Goal: Task Accomplishment & Management: Manage account settings

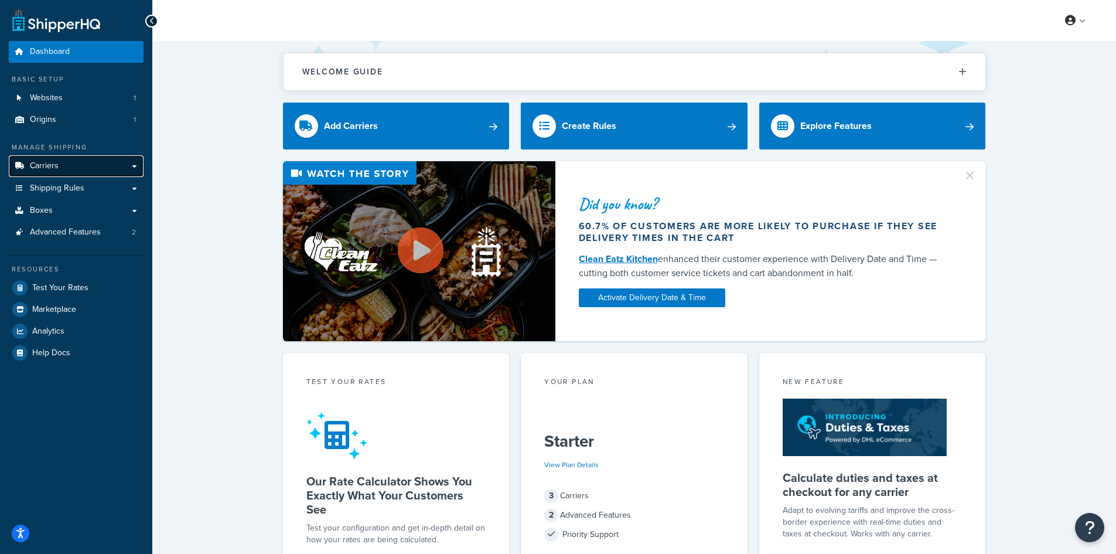
click at [55, 175] on link "Carriers" at bounding box center [76, 166] width 135 height 22
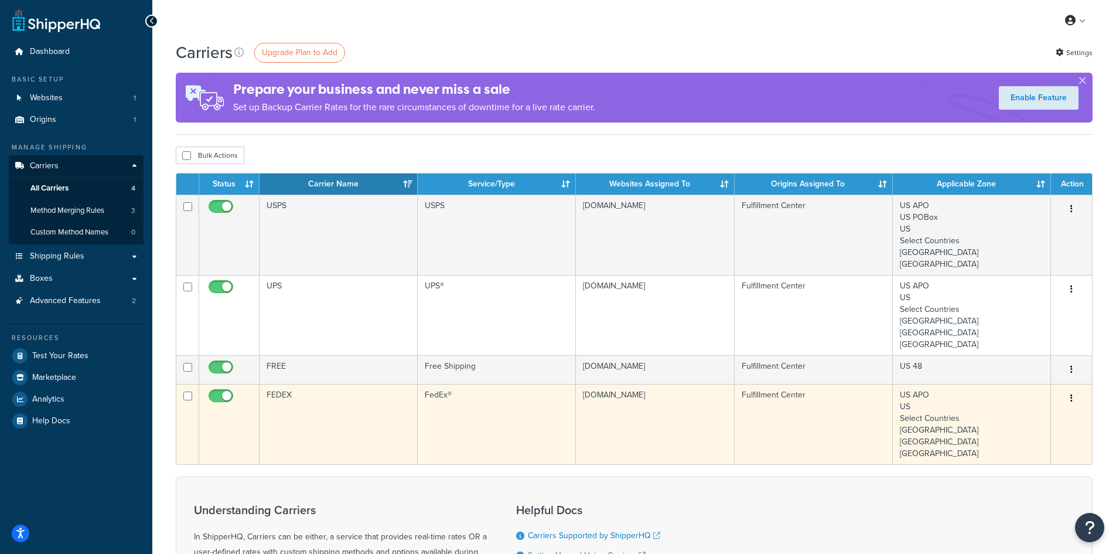
click at [360, 415] on td "FEDEX" at bounding box center [339, 424] width 158 height 80
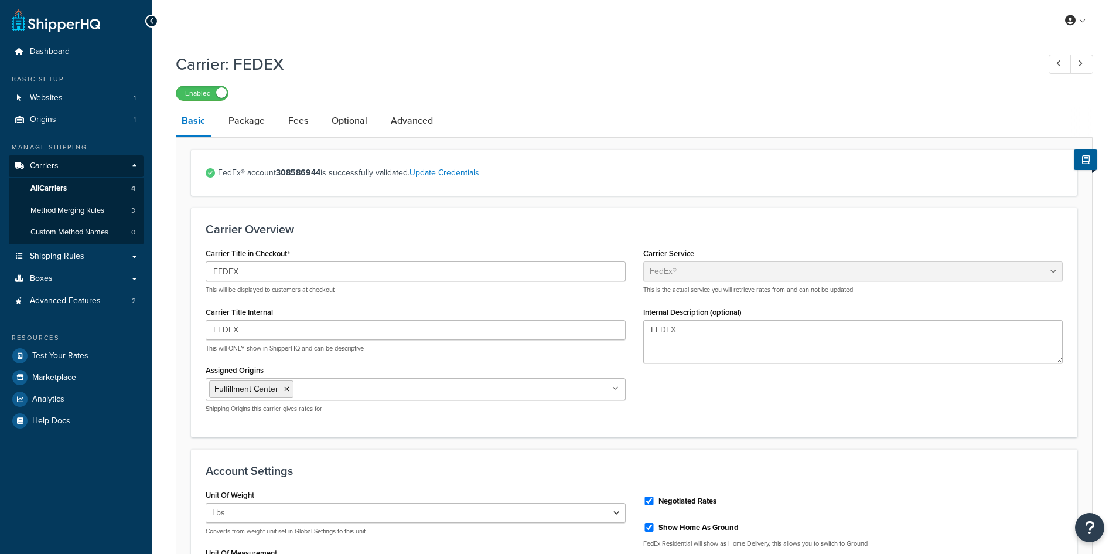
select select "fedEx"
select select "REGULAR_PICKUP"
select select "YOUR_PACKAGING"
click at [255, 123] on link "Package" at bounding box center [247, 121] width 48 height 28
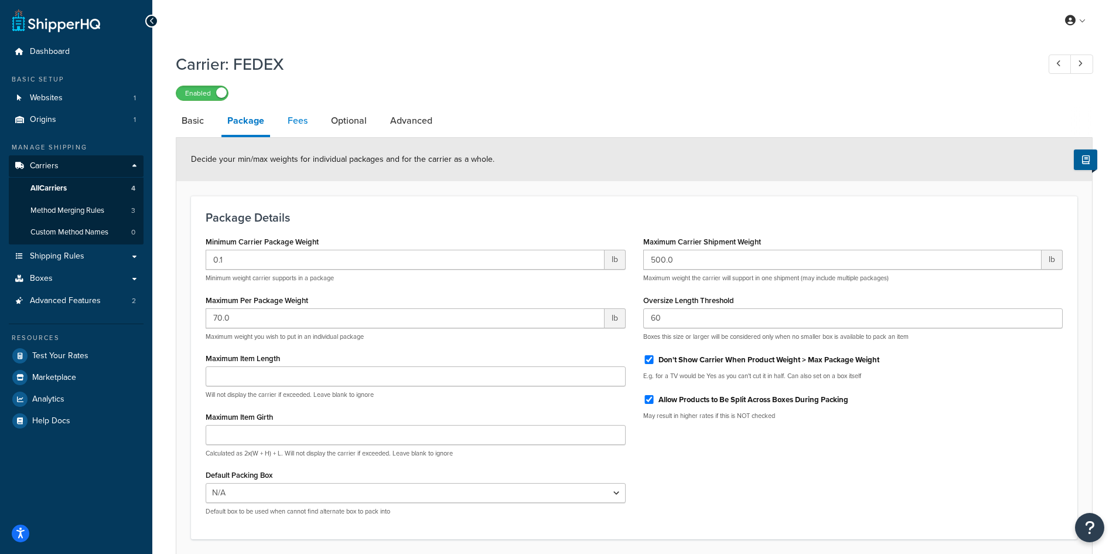
click at [301, 120] on link "Fees" at bounding box center [298, 121] width 32 height 28
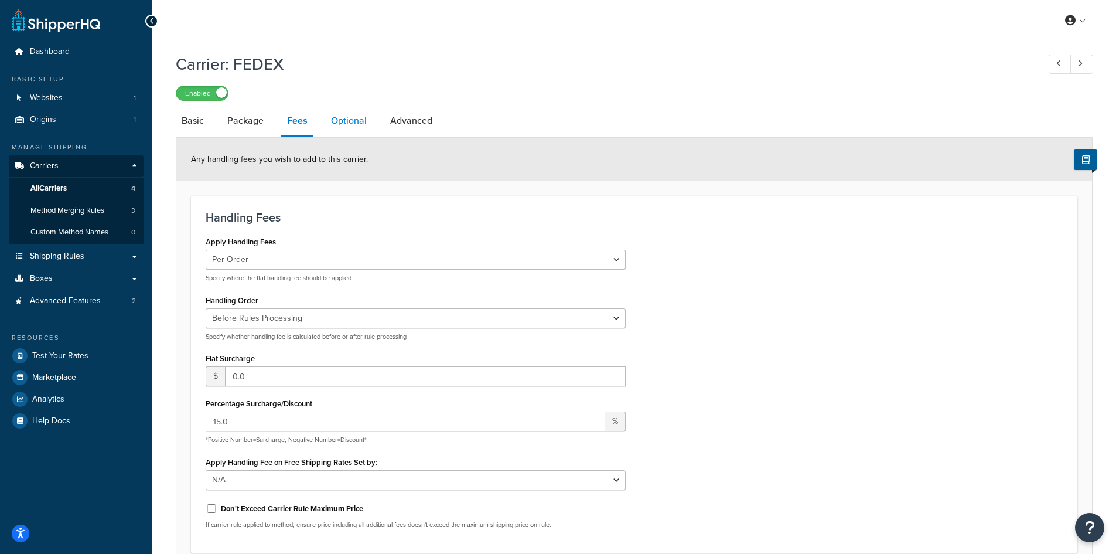
click at [351, 124] on link "Optional" at bounding box center [348, 121] width 47 height 28
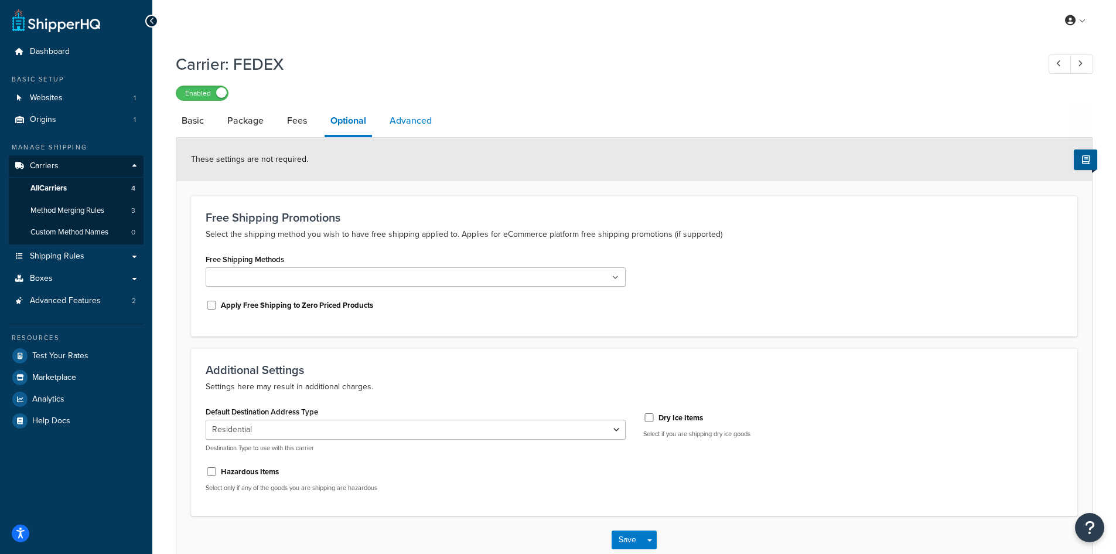
click at [404, 123] on link "Advanced" at bounding box center [411, 121] width 54 height 28
select select "false"
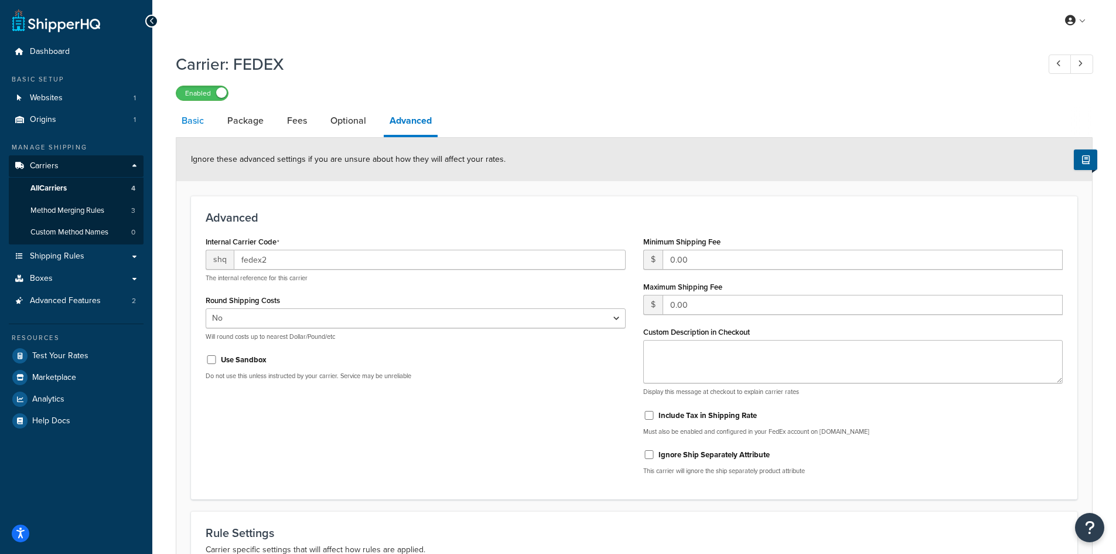
click at [197, 117] on link "Basic" at bounding box center [193, 121] width 34 height 28
select select "fedEx"
select select "REGULAR_PICKUP"
select select "YOUR_PACKAGING"
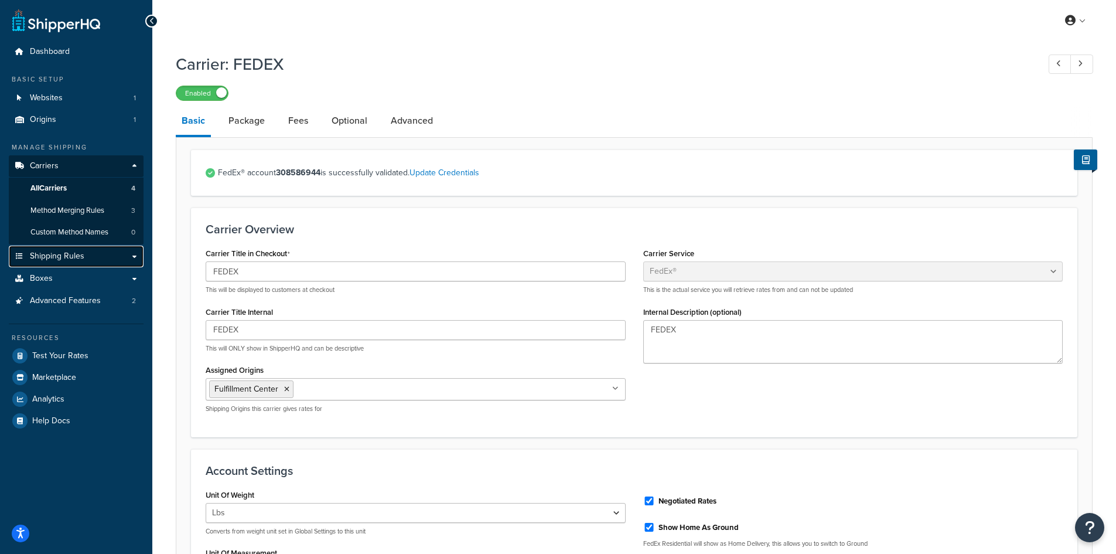
click at [64, 257] on span "Shipping Rules" at bounding box center [57, 256] width 54 height 10
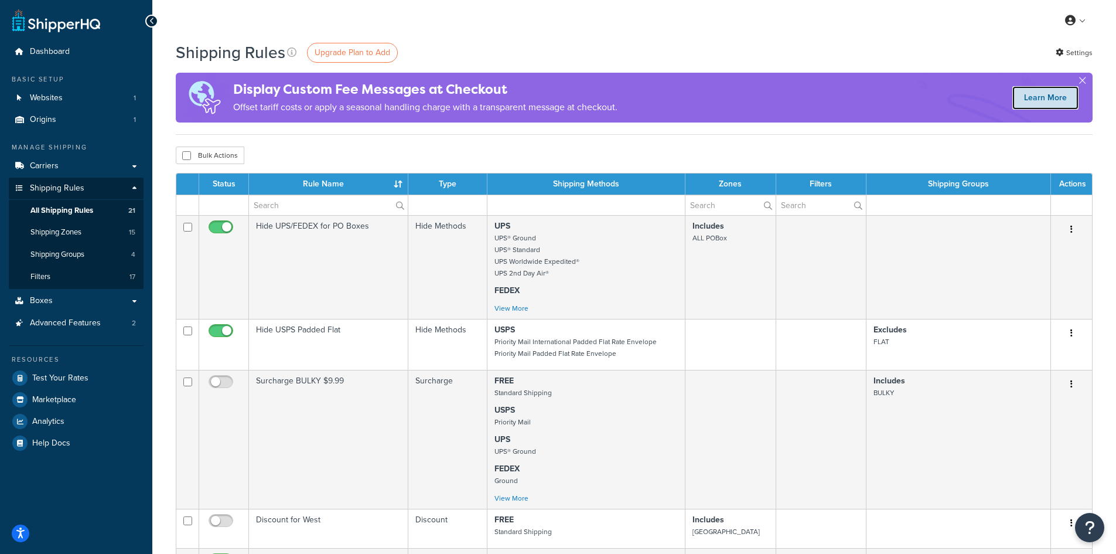
click at [1050, 96] on link "Learn More" at bounding box center [1045, 97] width 66 height 23
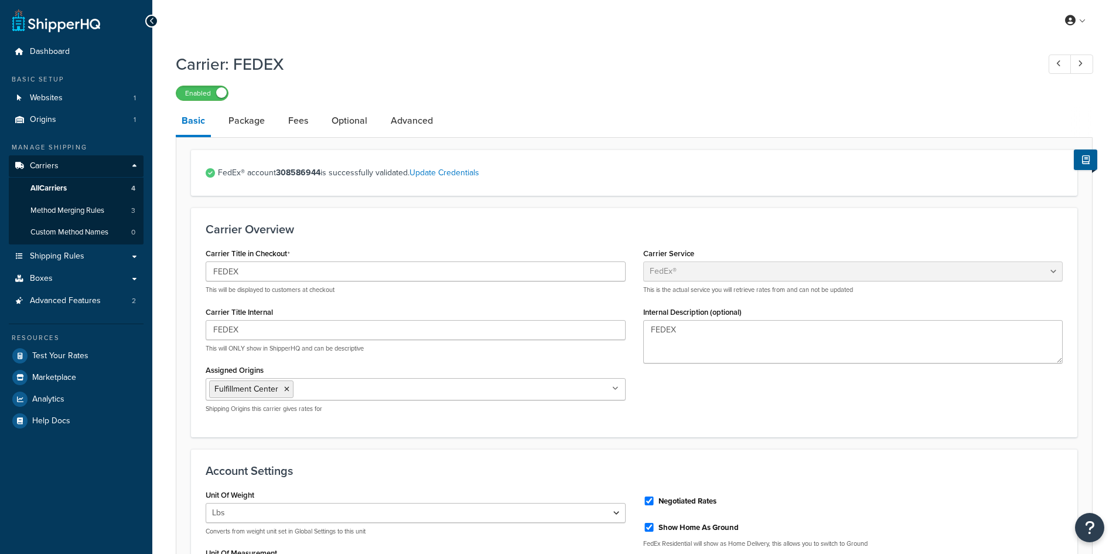
select select "fedEx"
select select "REGULAR_PICKUP"
select select "YOUR_PACKAGING"
select select "false"
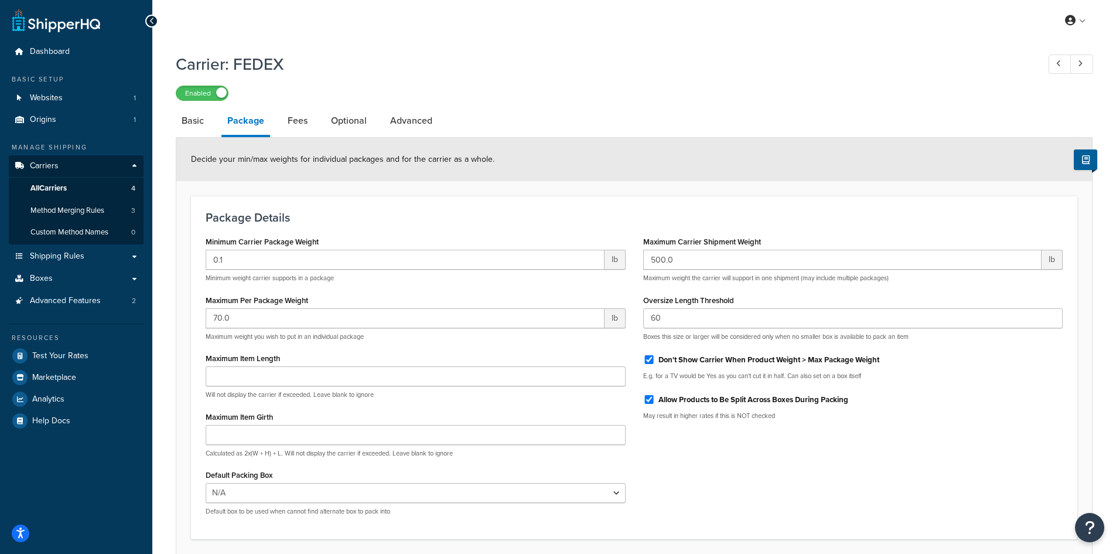
select select "fedEx"
select select "REGULAR_PICKUP"
select select "YOUR_PACKAGING"
